Goal: Task Accomplishment & Management: Use online tool/utility

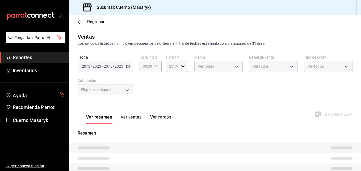
type input "04:00"
type input "05:59"
type input "c67b51a2-384c-483e-a5be-40afd3eac247,ec1a4520-4a99-4810-921e-4abf40ebc8c6,cd2d5…"
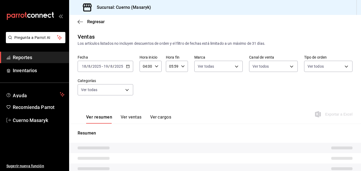
type input "4ea0d660-02b3-4785-bb88-48b5ef6e196c"
type input "PARROT,UBER_EATS,RAPPI,DIDI_FOOD,ONLINE"
type input "d8208262-291b-4595-bbfa-ed1e8660efdb,73ecdc8a-b505-4242-b24a-d5f1595b9b0a,EXTER…"
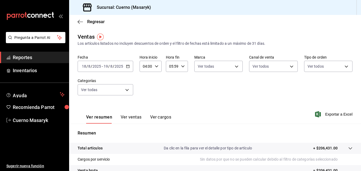
click at [125, 66] on div "[DATE] [DATE] - [DATE] [DATE]" at bounding box center [106, 66] width 56 height 11
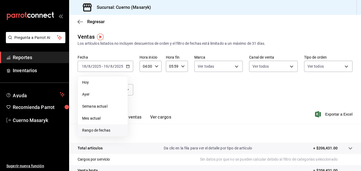
click at [102, 126] on li "Rango de fechas" at bounding box center [103, 130] width 50 height 12
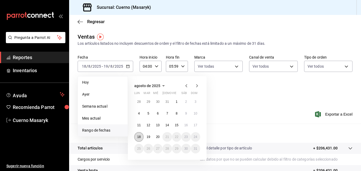
click at [136, 139] on button "18" at bounding box center [138, 137] width 9 height 10
click at [158, 139] on button "20" at bounding box center [157, 137] width 9 height 10
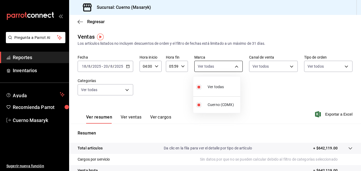
click at [214, 67] on body "Pregunta a Parrot AI Reportes Inventarios Ayuda Recomienda Parrot Cuerno Masary…" at bounding box center [180, 85] width 361 height 171
click at [254, 66] on div at bounding box center [180, 85] width 361 height 171
click at [254, 66] on body "Pregunta a Parrot AI Reportes Inventarios Ayuda Recomienda Parrot Cuerno Masary…" at bounding box center [180, 85] width 361 height 171
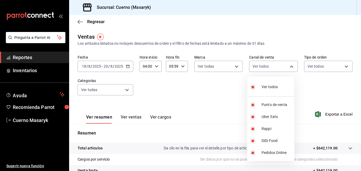
click at [272, 63] on div at bounding box center [180, 85] width 361 height 171
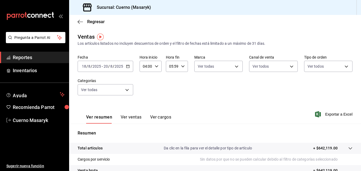
click at [272, 63] on body "Pregunta a Parrot AI Reportes Inventarios Ayuda Recomienda Parrot Cuerno Masary…" at bounding box center [180, 85] width 361 height 171
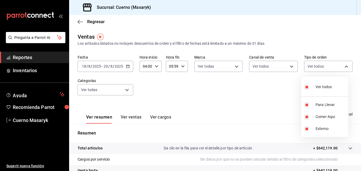
click at [131, 92] on div at bounding box center [180, 85] width 361 height 171
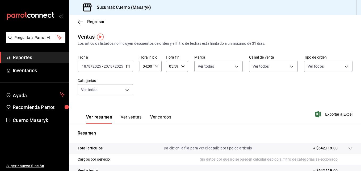
click at [131, 92] on body "Pregunta a Parrot AI Reportes Inventarios Ayuda Recomienda Parrot Cuerno Masary…" at bounding box center [180, 85] width 361 height 171
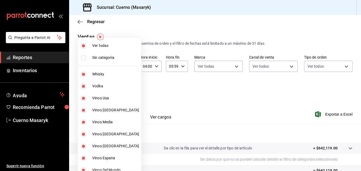
click at [272, 111] on div at bounding box center [180, 85] width 361 height 171
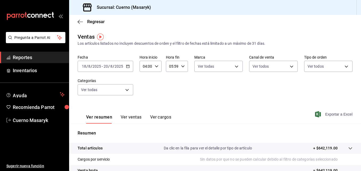
click at [272, 112] on span "Exportar a Excel" at bounding box center [334, 114] width 36 height 6
click at [127, 67] on icon "button" at bounding box center [128, 66] width 4 height 4
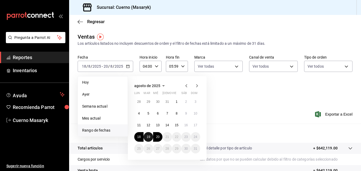
click at [147, 134] on button "19" at bounding box center [147, 137] width 9 height 10
click at [158, 136] on abbr "20" at bounding box center [157, 137] width 3 height 4
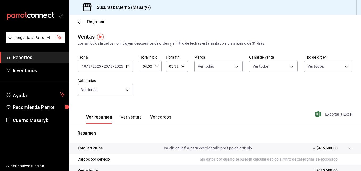
click at [272, 117] on span "Exportar a Excel" at bounding box center [334, 114] width 36 height 6
